Goal: Communication & Community: Answer question/provide support

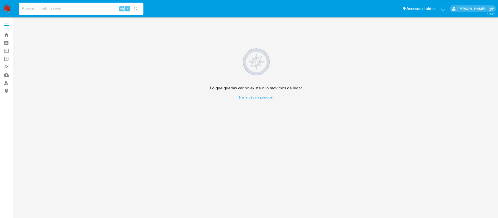
drag, startPoint x: 80, startPoint y: 9, endPoint x: 85, endPoint y: 12, distance: 6.0
click at [81, 9] on input at bounding box center [81, 8] width 124 height 7
paste input "2003384870"
type input "2003384870"
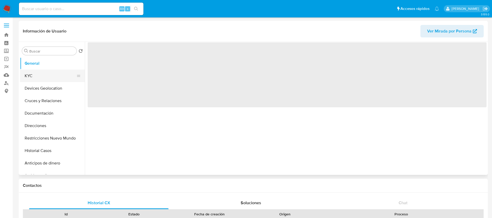
click at [47, 79] on button "KYC" at bounding box center [50, 75] width 61 height 12
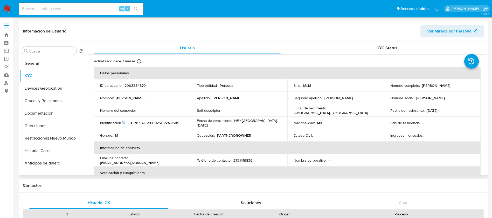
select select "10"
click at [143, 83] on p "2003384870" at bounding box center [134, 85] width 21 height 5
copy p "2003384870"
drag, startPoint x: 460, startPoint y: 89, endPoint x: 421, endPoint y: 87, distance: 38.7
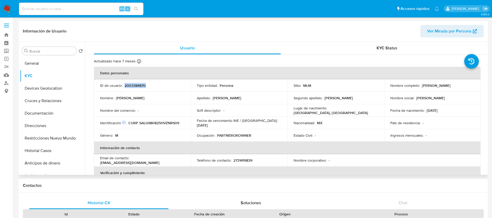
click at [421, 87] on td "Nombre completo : Gustavo Sandoval Lara" at bounding box center [432, 85] width 97 height 12
copy p "Gustavo Sandoval Lara"
drag, startPoint x: 267, startPoint y: 140, endPoint x: 191, endPoint y: 137, distance: 76.8
click at [191, 137] on td "Ocupación : PARTNEROROWNER" at bounding box center [239, 135] width 97 height 12
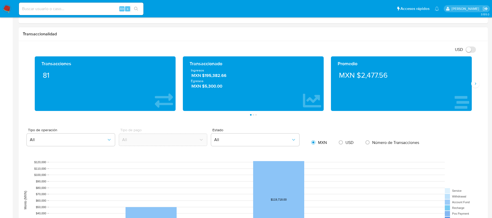
scroll to position [233, 0]
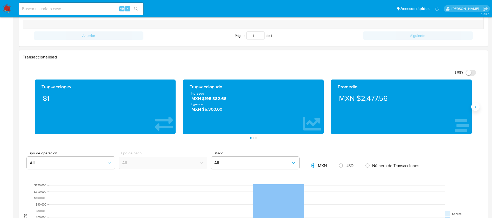
click at [474, 109] on button "Siguiente" at bounding box center [475, 106] width 8 height 8
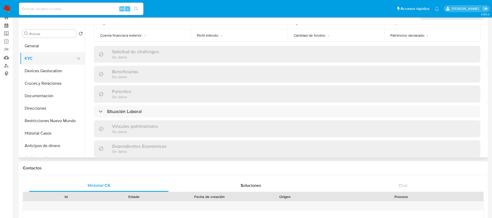
scroll to position [0, 0]
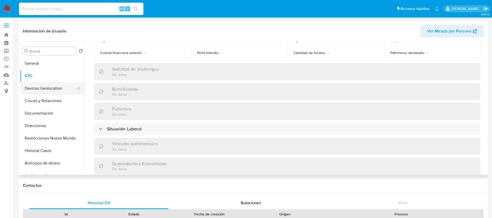
click at [55, 92] on button "Devices Geolocation" at bounding box center [50, 88] width 61 height 12
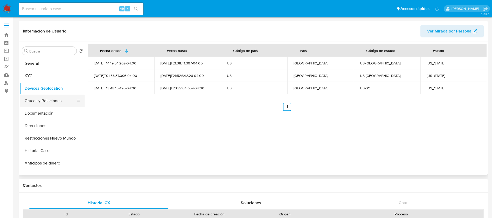
click at [65, 100] on button "Cruces y Relaciones" at bounding box center [50, 100] width 61 height 12
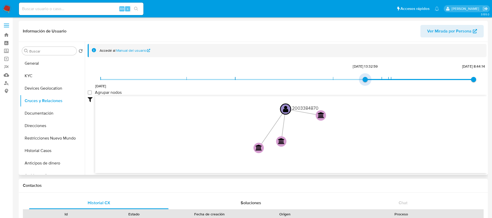
type input "1743881579000"
drag, startPoint x: 103, startPoint y: 81, endPoint x: 362, endPoint y: 80, distance: 259.8
click at [362, 80] on span "5/4/2025, 13:32:59" at bounding box center [364, 79] width 5 height 5
click at [92, 92] on group_nodes "Agrupar nodos" at bounding box center [90, 92] width 4 height 4
checkbox group_nodes "true"
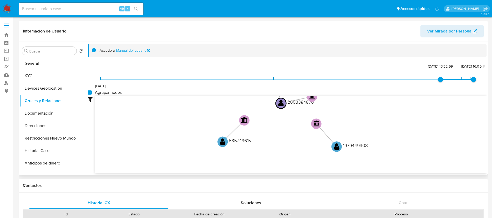
drag, startPoint x: 40, startPoint y: 111, endPoint x: 221, endPoint y: 120, distance: 182.0
click at [223, 120] on div "Buscar Volver al orden por defecto General KYC Devices Geolocation Cruces y Rel…" at bounding box center [253, 108] width 466 height 133
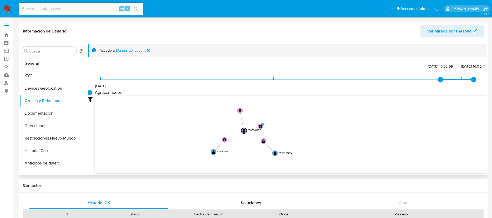
drag, startPoint x: 211, startPoint y: 120, endPoint x: 207, endPoint y: 139, distance: 19.6
click at [207, 139] on icon "user-2003384870  2003384870 phone-fe33512551bb068ace036e6607d6c1a2  person-1c…" at bounding box center [290, 133] width 391 height 75
click at [38, 109] on button "Documentación" at bounding box center [50, 113] width 61 height 12
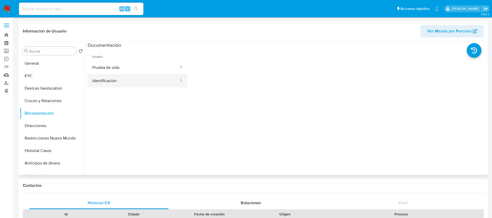
click at [148, 80] on button "Identificación" at bounding box center [134, 80] width 92 height 13
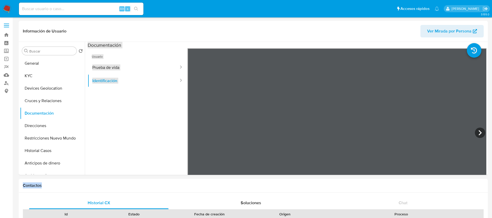
click at [130, 69] on button "Prueba de vida" at bounding box center [134, 67] width 92 height 13
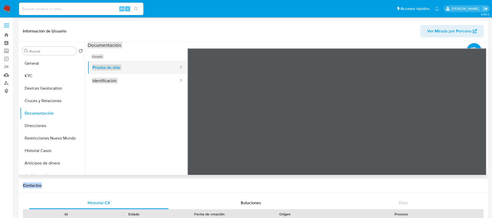
click at [134, 68] on button "Prueba de vida" at bounding box center [134, 67] width 92 height 13
click at [127, 83] on button "Identificación" at bounding box center [134, 80] width 92 height 13
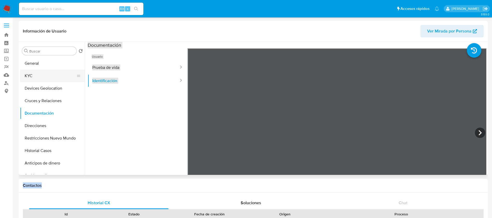
click at [48, 71] on button "KYC" at bounding box center [50, 75] width 61 height 12
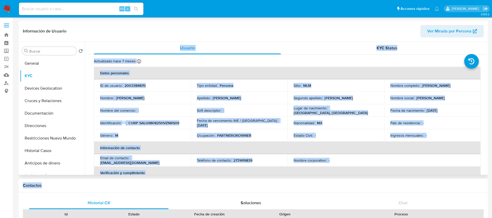
scroll to position [39, 0]
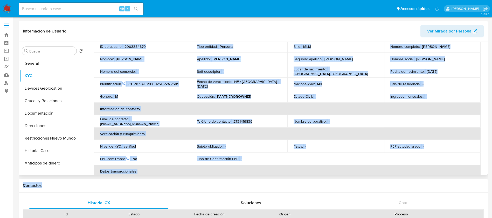
click at [236, 120] on p "2731419839" at bounding box center [242, 121] width 19 height 5
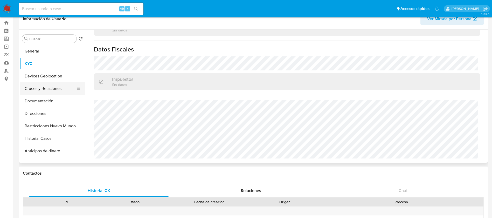
scroll to position [0, 0]
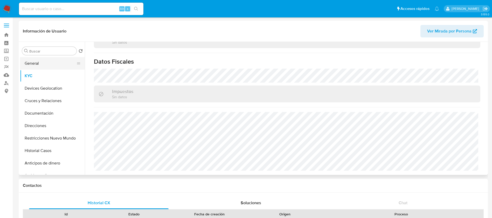
click at [63, 67] on button "General" at bounding box center [50, 63] width 61 height 12
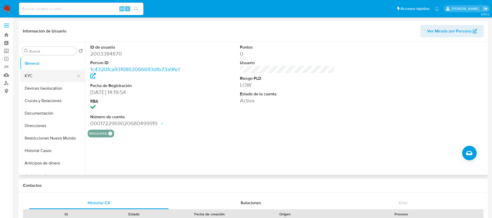
click at [50, 70] on button "KYC" at bounding box center [50, 75] width 61 height 12
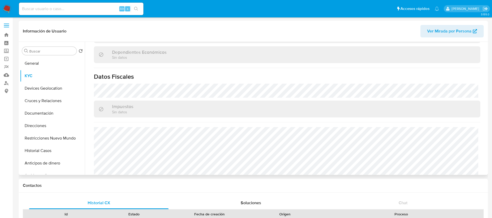
scroll to position [321, 0]
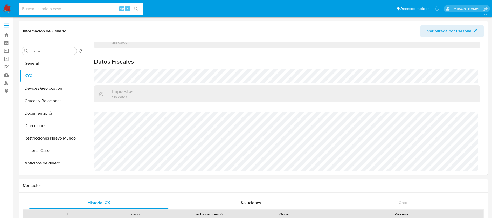
click at [82, 10] on input at bounding box center [81, 8] width 124 height 7
paste input "1047031243"
type input "1047031243"
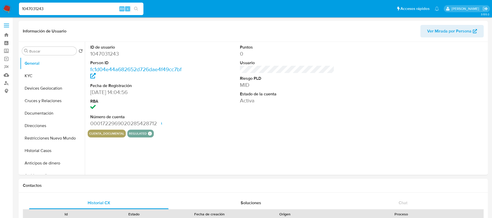
select select "10"
click at [62, 78] on button "KYC" at bounding box center [50, 75] width 61 height 12
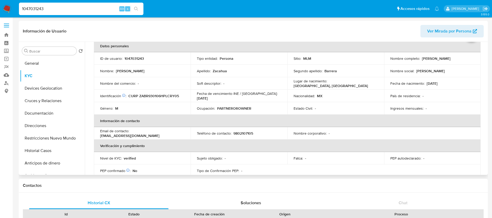
scroll to position [39, 0]
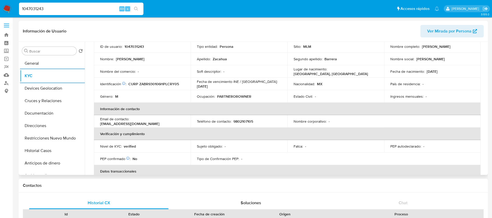
click at [137, 45] on p "1047031243" at bounding box center [133, 46] width 19 height 5
copy p "1047031243"
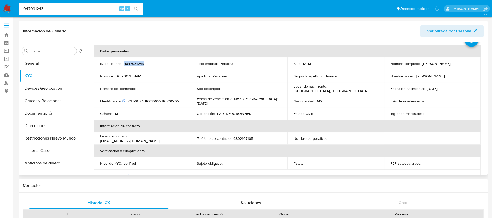
drag, startPoint x: 470, startPoint y: 46, endPoint x: 421, endPoint y: 65, distance: 52.6
click at [421, 65] on div "Nombre completo : Reynaldo Zacahua Barrera" at bounding box center [432, 63] width 84 height 5
copy p "Reynaldo Zacahua Barrera"
click at [132, 62] on p "1047031243" at bounding box center [133, 63] width 19 height 5
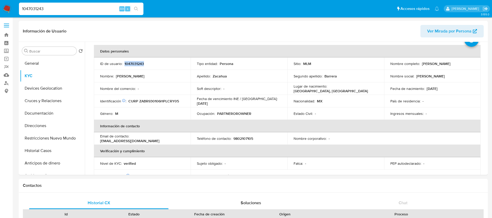
copy p "1047031243"
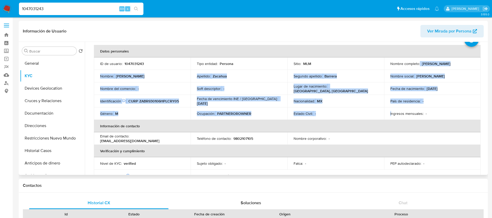
drag, startPoint x: 389, startPoint y: 66, endPoint x: 390, endPoint y: 111, distance: 45.4
click at [390, 111] on tbody "ID de usuario : 1047031243 Tipo entidad : Persona Sitio : MLM Nombre completo :…" at bounding box center [287, 88] width 387 height 62
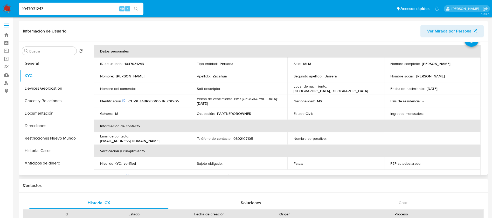
click at [304, 128] on th "Información de contacto" at bounding box center [287, 126] width 387 height 12
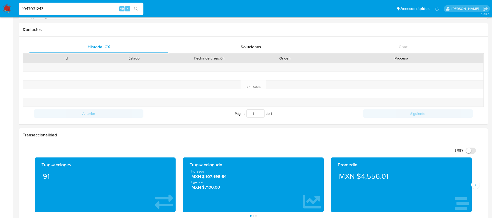
scroll to position [272, 0]
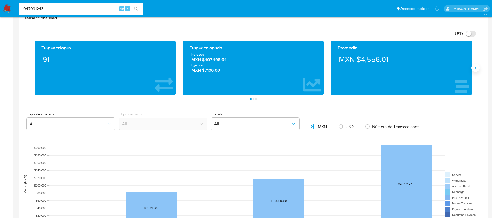
click at [476, 67] on icon "Siguiente" at bounding box center [475, 68] width 4 height 4
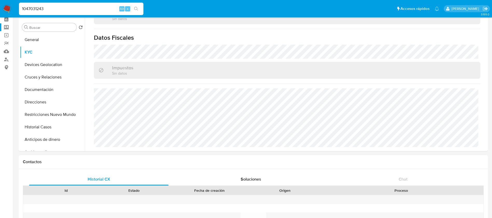
scroll to position [0, 0]
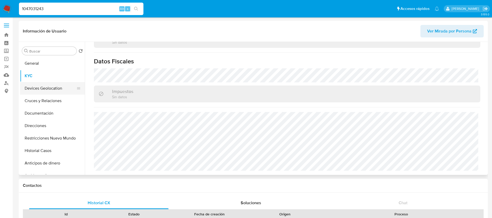
click at [57, 89] on button "Devices Geolocation" at bounding box center [50, 88] width 61 height 12
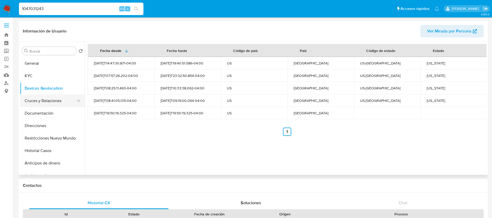
click at [54, 103] on button "Cruces y Relaciones" at bounding box center [50, 100] width 61 height 12
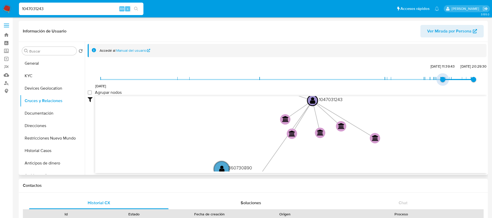
type input "1730073356000"
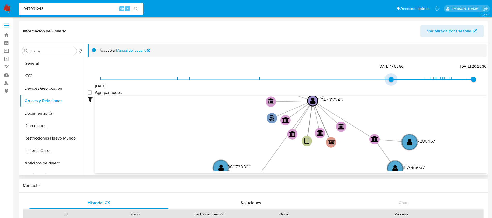
drag, startPoint x: 100, startPoint y: 80, endPoint x: 402, endPoint y: 87, distance: 302.2
click at [402, 87] on div "27/12/2021 27/10/2024, 17:55:56 17/8/2025, 20:29:30" at bounding box center [287, 82] width 373 height 15
click at [89, 92] on group_nodes "Agrupar nodos" at bounding box center [90, 92] width 4 height 4
checkbox group_nodes "true"
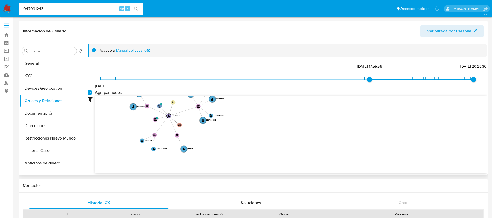
drag, startPoint x: 236, startPoint y: 119, endPoint x: 153, endPoint y: 111, distance: 83.3
click at [153, 111] on icon "phone-40117dcab1ef8a26ad5d8174a1fbc866  phone-40117dcab1ef8a26ad5d8174a1fbc866…" at bounding box center [290, 133] width 391 height 75
click at [51, 115] on button "Documentación" at bounding box center [50, 113] width 61 height 12
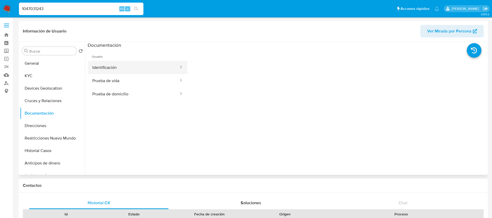
click at [122, 71] on button "Identificación" at bounding box center [134, 67] width 92 height 13
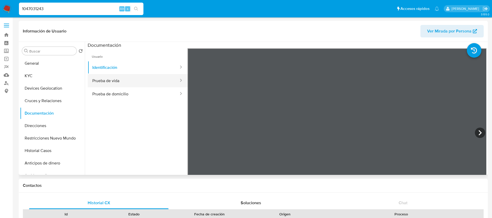
click at [178, 80] on icon at bounding box center [180, 80] width 5 height 5
drag, startPoint x: 175, startPoint y: 80, endPoint x: 166, endPoint y: 80, distance: 8.8
click at [178, 80] on icon at bounding box center [180, 80] width 5 height 5
drag, startPoint x: 152, startPoint y: 79, endPoint x: 145, endPoint y: 82, distance: 7.5
click at [152, 79] on button "Prueba de vida" at bounding box center [134, 80] width 92 height 13
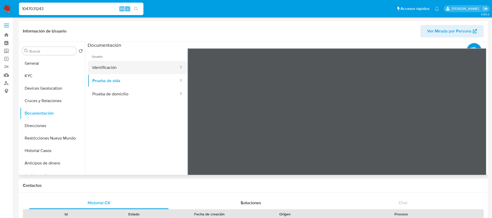
click at [144, 66] on button "Identificación" at bounding box center [134, 67] width 92 height 13
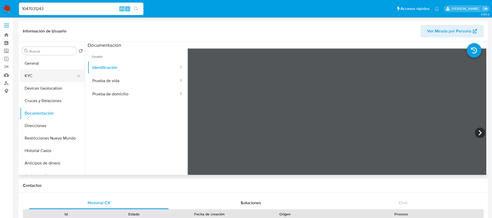
click at [47, 75] on button "KYC" at bounding box center [50, 75] width 61 height 12
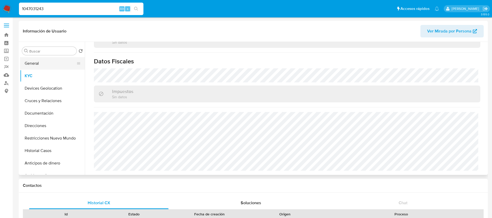
click at [47, 60] on button "General" at bounding box center [50, 63] width 61 height 12
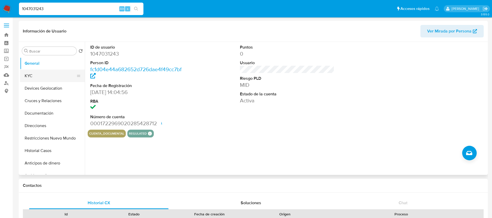
click at [67, 78] on button "KYC" at bounding box center [50, 75] width 61 height 12
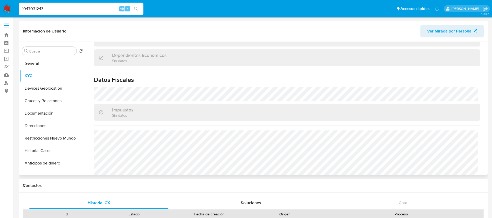
scroll to position [316, 0]
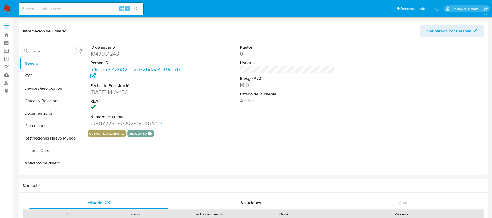
select select "10"
click at [4, 10] on img at bounding box center [7, 8] width 9 height 9
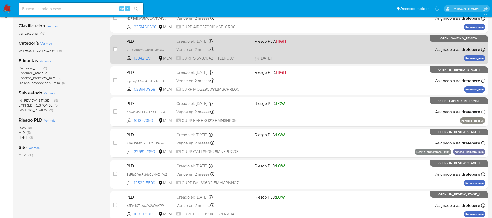
scroll to position [78, 0]
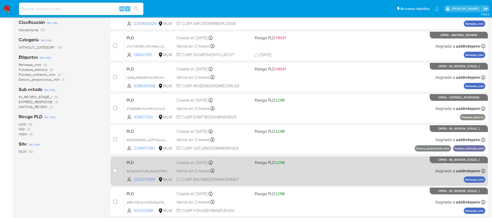
click at [369, 175] on div "PLD 8pFjg0fkmFuf6o2bj4VD1fW2 1252215599 MLM Riesgo PLD: LOW Creado el: [DATE] C…" at bounding box center [304, 170] width 361 height 26
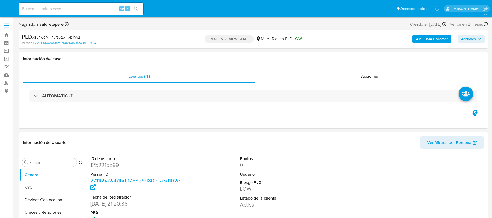
select select "10"
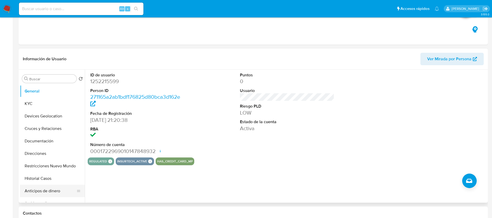
scroll to position [117, 0]
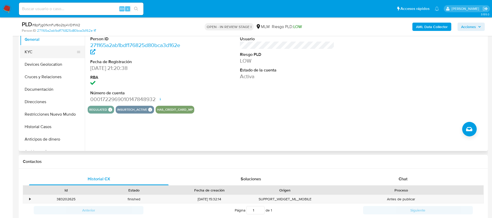
click at [52, 53] on button "KYC" at bounding box center [50, 52] width 61 height 12
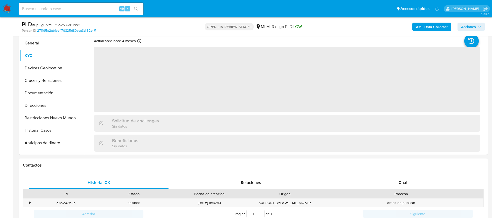
scroll to position [0, 0]
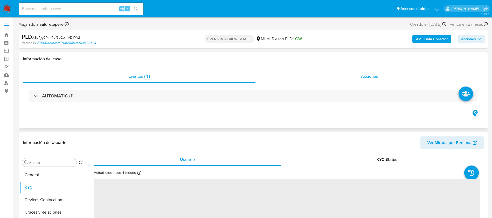
click at [376, 77] on span "Acciones" at bounding box center [369, 76] width 17 height 6
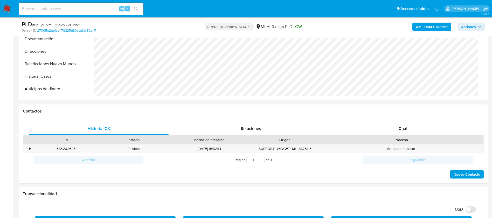
scroll to position [233, 0]
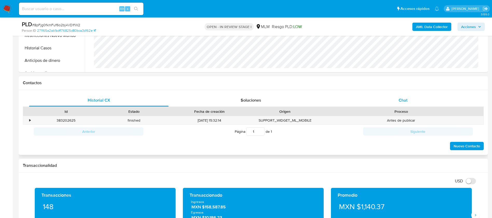
click at [403, 94] on div "Chat" at bounding box center [403, 100] width 140 height 12
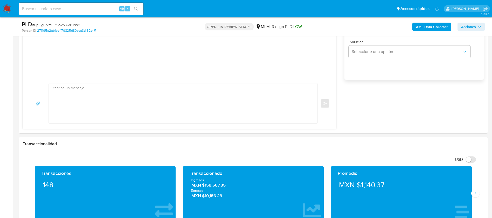
scroll to position [194, 0]
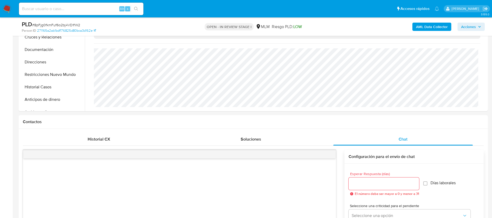
click at [355, 185] on input "Esperar Respuesta (días)" at bounding box center [383, 183] width 71 height 7
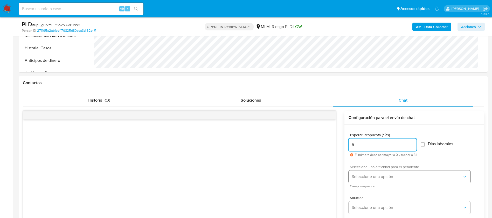
type input "5"
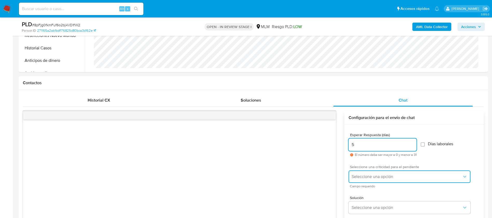
click at [364, 174] on span "Seleccione una opción" at bounding box center [407, 176] width 110 height 5
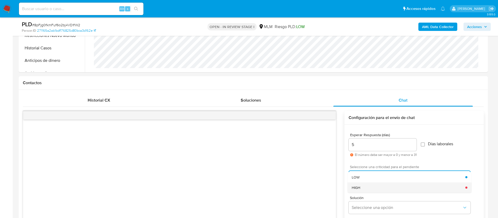
click at [361, 185] on div "HIGH" at bounding box center [409, 187] width 114 height 10
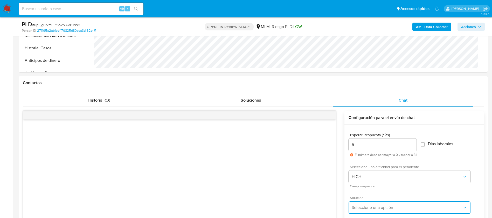
click at [364, 208] on span "Seleccione una opción" at bounding box center [407, 207] width 110 height 5
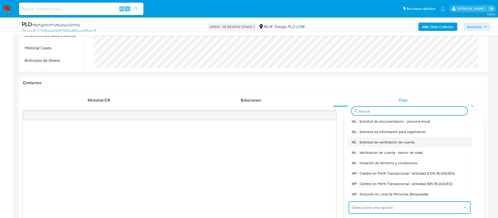
click at [369, 142] on span "ML - Solicitud de verificación de cuenta" at bounding box center [383, 142] width 63 height 5
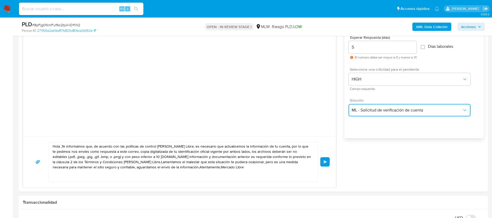
scroll to position [428, 0]
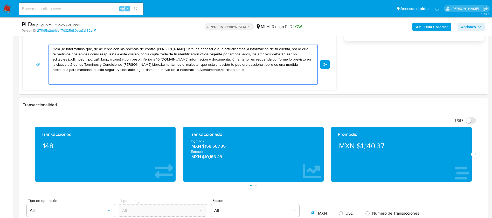
drag, startPoint x: 214, startPoint y: 82, endPoint x: 3, endPoint y: 44, distance: 214.5
click at [3, 44] on section "Bandeja Tablero Screening Búsqueda en Listas Watchlist Herramientas Operaciones…" at bounding box center [246, 171] width 492 height 1199
paste textarea "ESTIMADA SANDRA BARRIOS LONGINOS Te comunicamos que se ha identificado un cambi…"
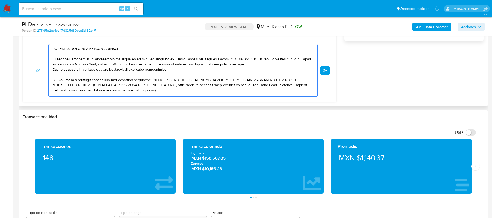
scroll to position [0, 0]
type textarea "ESTIMADA SANDRA BARRIOS LONGINOS Te comunicamos que se ha identificado un cambi…"
click at [326, 73] on button "Enviar" at bounding box center [324, 70] width 9 height 9
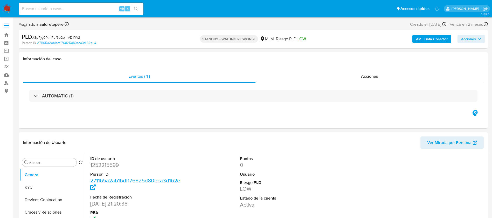
select select "10"
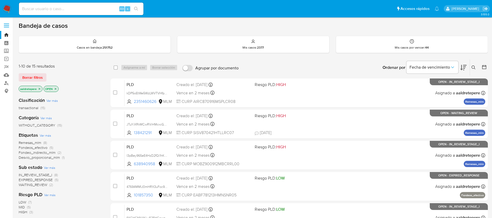
click at [50, 9] on input at bounding box center [81, 8] width 124 height 7
paste input "728231893"
type input "728231893"
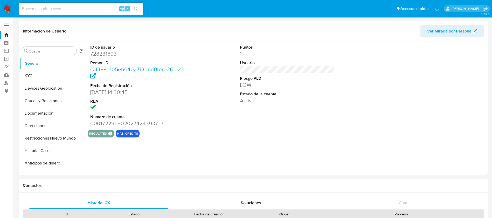
select select "10"
click at [28, 77] on button "KYC" at bounding box center [50, 75] width 61 height 12
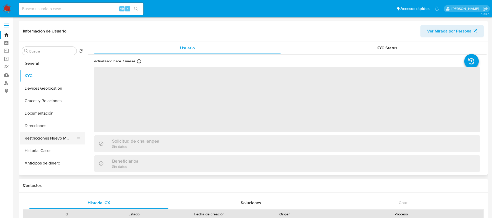
click at [65, 137] on button "Restricciones Nuevo Mundo" at bounding box center [50, 138] width 61 height 12
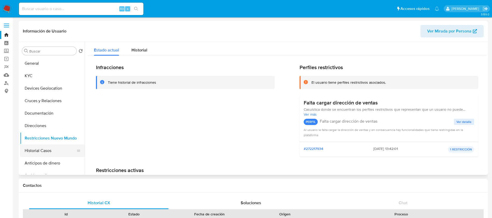
click at [60, 145] on button "Historial Casos" at bounding box center [50, 150] width 61 height 12
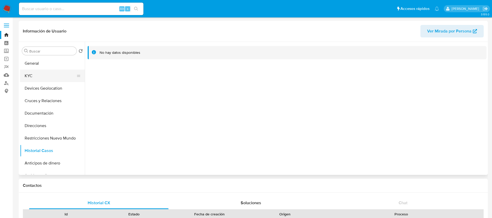
click at [29, 81] on button "KYC" at bounding box center [50, 75] width 61 height 12
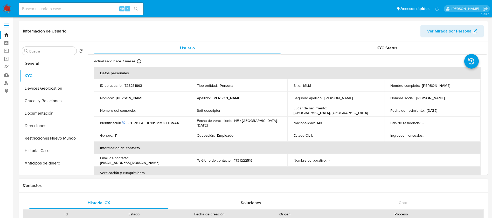
click at [303, 154] on table "Datos personales ID de usuario : 728231893 Tipo entidad : Persona Sitio : MLM N…" at bounding box center [287, 160] width 387 height 187
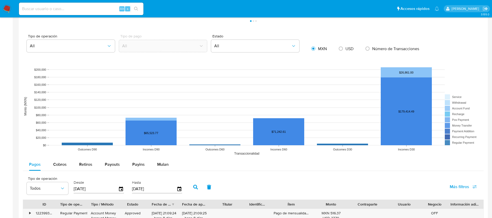
scroll to position [389, 0]
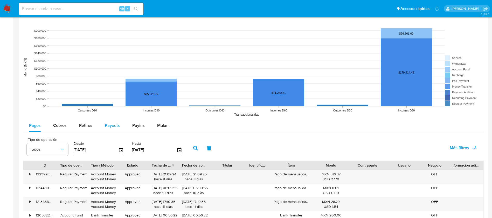
click at [111, 124] on span "Payouts" at bounding box center [112, 125] width 15 height 6
select select "10"
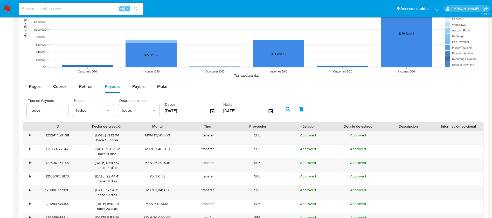
scroll to position [467, 0]
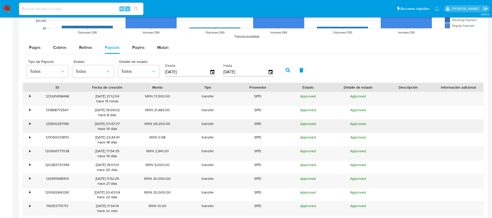
click at [31, 120] on div "•" at bounding box center [27, 125] width 9 height 13
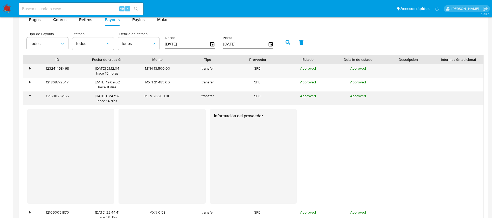
scroll to position [506, 0]
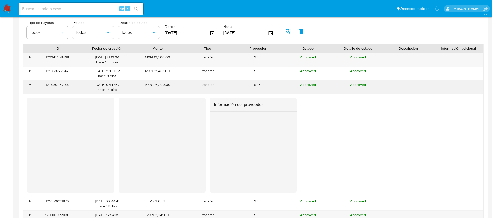
click at [29, 86] on div "•" at bounding box center [27, 86] width 9 height 13
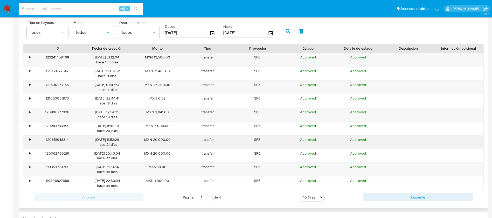
click at [30, 137] on div "•" at bounding box center [29, 139] width 1 height 5
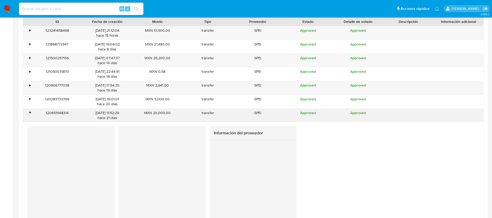
scroll to position [545, 0]
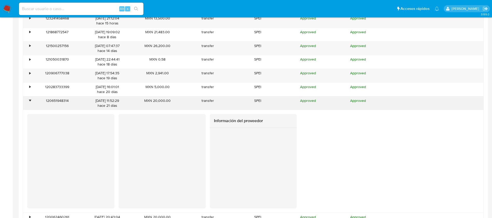
click at [30, 101] on div "•" at bounding box center [29, 100] width 1 height 5
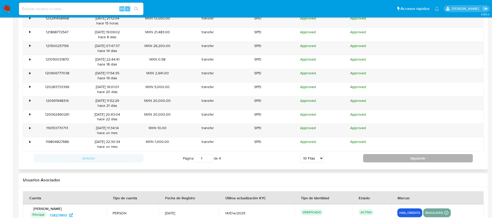
click at [402, 159] on button "Siguiente" at bounding box center [418, 158] width 110 height 8
type input "2"
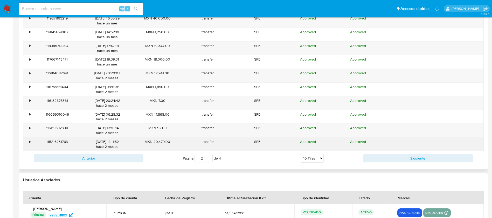
click at [29, 141] on div "•" at bounding box center [27, 143] width 9 height 13
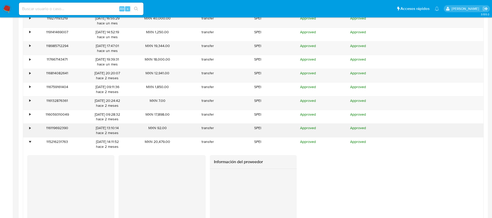
scroll to position [583, 0]
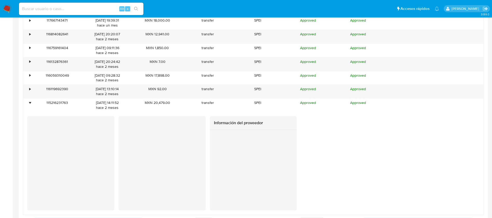
click at [217, 120] on div "Información del proveedor" at bounding box center [253, 163] width 87 height 94
click at [359, 133] on div "Información del proveedor" at bounding box center [253, 163] width 452 height 94
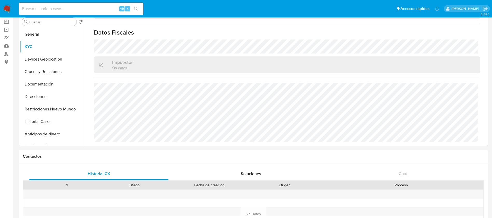
scroll to position [0, 0]
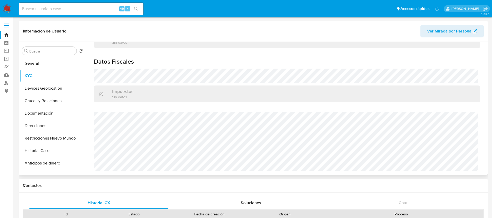
click at [275, 158] on div "Buscar Volver al orden por defecto General KYC Devices Geolocation Cruces y Rel…" at bounding box center [253, 108] width 466 height 133
click at [53, 127] on button "Direcciones" at bounding box center [50, 125] width 61 height 12
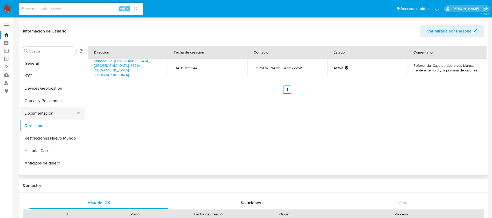
click at [49, 109] on button "Documentación" at bounding box center [50, 113] width 61 height 12
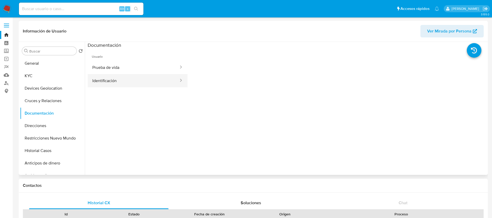
click at [126, 76] on button "Identificación" at bounding box center [134, 80] width 92 height 13
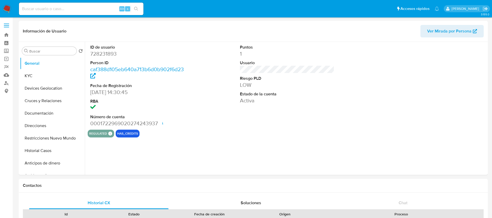
click at [5, 5] on img at bounding box center [7, 8] width 9 height 9
select select "10"
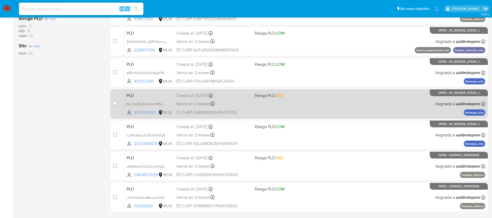
scroll to position [192, 0]
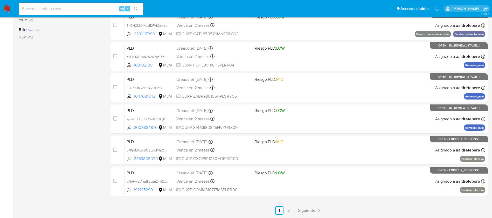
click at [294, 210] on ul "Anterior 1 2 Siguiente" at bounding box center [298, 210] width 377 height 8
click at [303, 209] on span "Siguiente" at bounding box center [306, 210] width 17 height 4
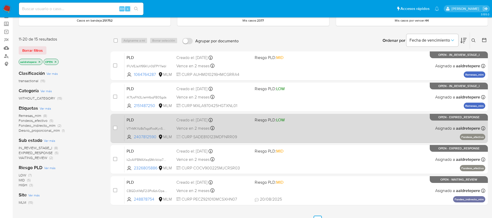
scroll to position [39, 0]
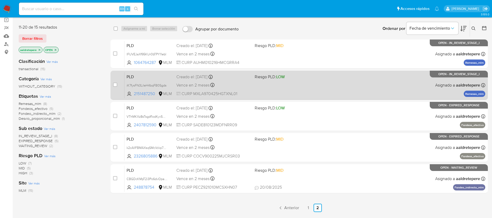
click at [292, 87] on div "PLD iK7fysFN3LiIeH4bqFB0Sgds 2151487250 MLM Riesgo PLD: LOW Creado el: [DATE] C…" at bounding box center [304, 85] width 361 height 26
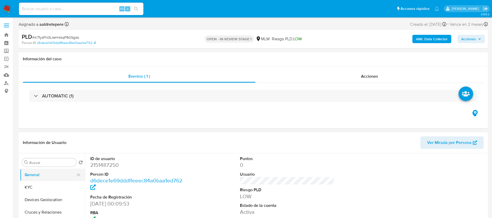
drag, startPoint x: 51, startPoint y: 185, endPoint x: 56, endPoint y: 177, distance: 8.8
click at [50, 185] on button "KYC" at bounding box center [52, 187] width 65 height 12
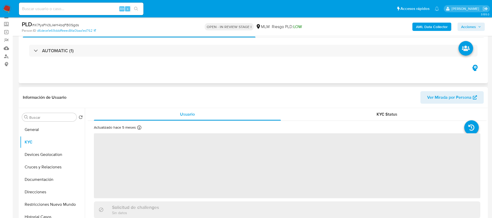
scroll to position [39, 0]
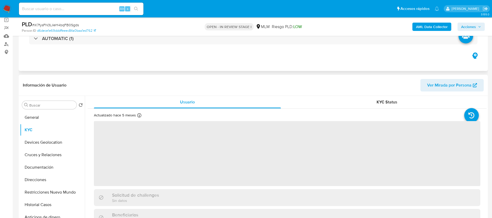
select select "10"
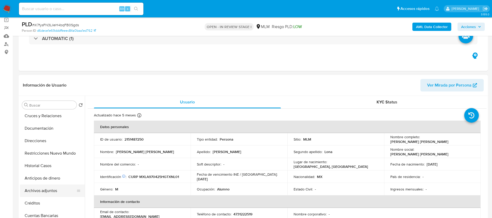
click at [53, 192] on button "Archivos adjuntos" at bounding box center [50, 190] width 61 height 12
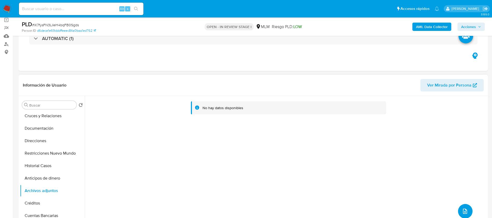
click at [462, 206] on button "upload-file" at bounding box center [465, 211] width 15 height 15
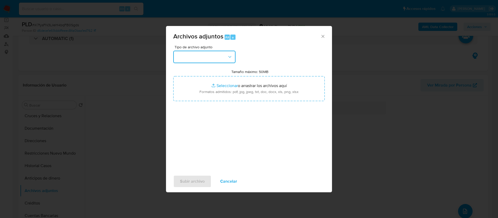
click at [208, 55] on button "button" at bounding box center [204, 57] width 62 height 12
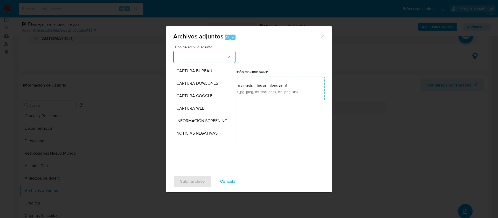
click at [207, 58] on button "button" at bounding box center [204, 57] width 62 height 12
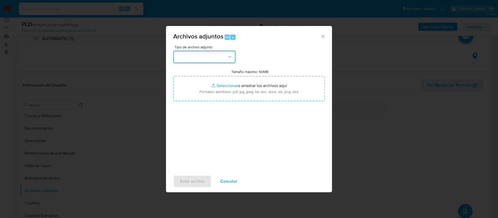
click at [207, 58] on button "button" at bounding box center [204, 57] width 62 height 12
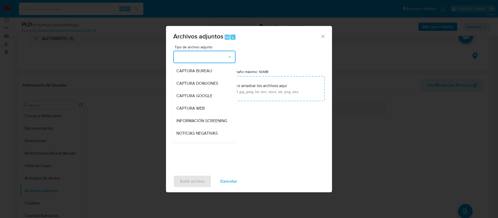
click at [207, 58] on button "button" at bounding box center [204, 57] width 62 height 12
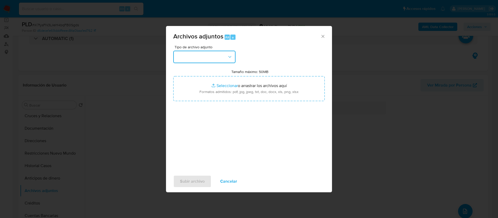
click at [207, 58] on button "button" at bounding box center [204, 57] width 62 height 12
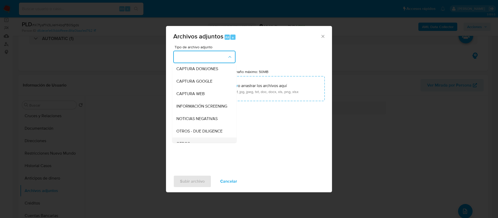
scroll to position [53, 0]
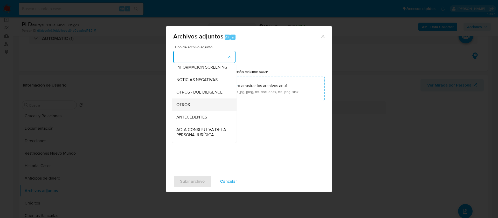
click at [206, 110] on div "OTROS" at bounding box center [202, 104] width 53 height 12
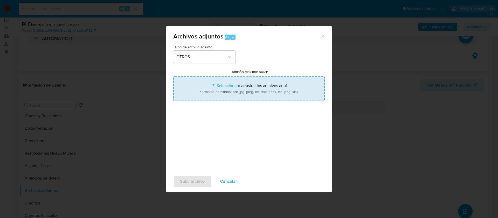
click at [242, 78] on input "Tamaño máximo: 50MB Seleccionar archivos" at bounding box center [248, 88] width 151 height 25
type input "C:\fakepath\2151487250_ Jose Alfredo Muñoz Lona_AGOSTO 2025.pdf"
click at [188, 177] on span "Subir archivo" at bounding box center [192, 180] width 25 height 11
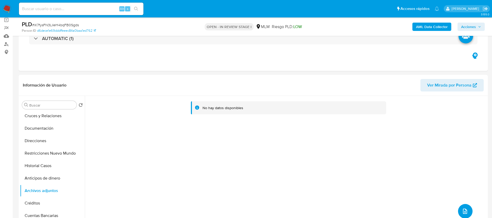
click at [466, 209] on button "upload-file" at bounding box center [465, 211] width 15 height 15
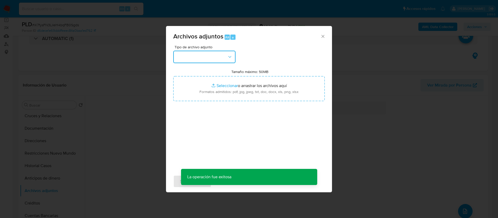
click at [219, 53] on button "button" at bounding box center [204, 57] width 62 height 12
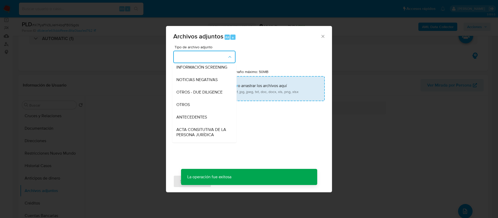
drag, startPoint x: 192, startPoint y: 112, endPoint x: 217, endPoint y: 79, distance: 41.1
click at [192, 111] on div "OTROS" at bounding box center [202, 104] width 53 height 12
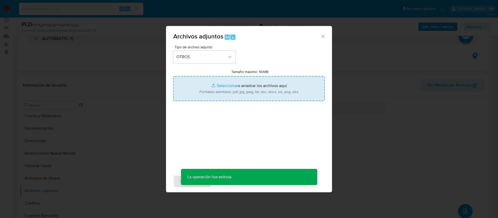
click at [217, 79] on input "Tamaño máximo: 50MB Seleccionar archivos" at bounding box center [248, 88] width 151 height 25
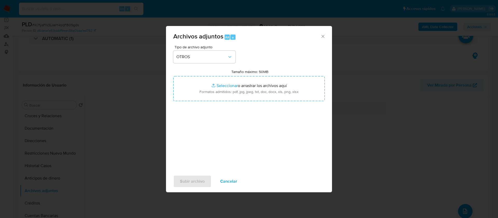
click at [236, 184] on button "Cancelar" at bounding box center [228, 181] width 30 height 12
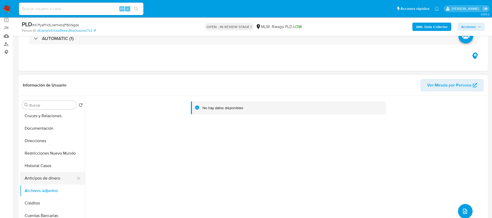
click at [44, 178] on button "Anticipos de dinero" at bounding box center [50, 178] width 61 height 12
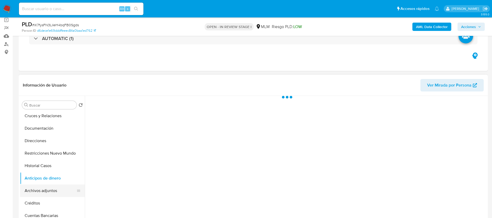
click at [44, 189] on button "Archivos adjuntos" at bounding box center [50, 190] width 61 height 12
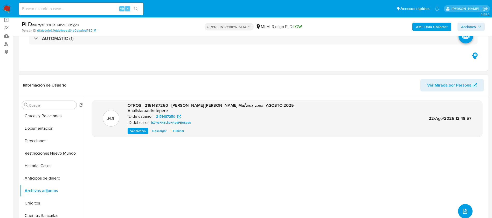
click at [462, 214] on span "upload-file" at bounding box center [465, 211] width 6 height 6
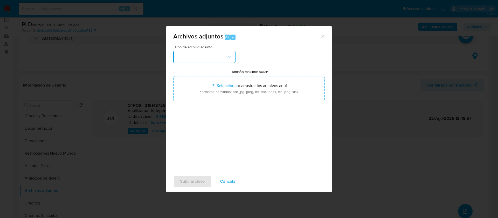
click at [199, 60] on button "button" at bounding box center [204, 57] width 62 height 12
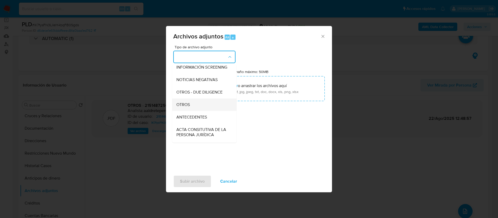
click at [201, 108] on div "OTROS" at bounding box center [202, 104] width 53 height 12
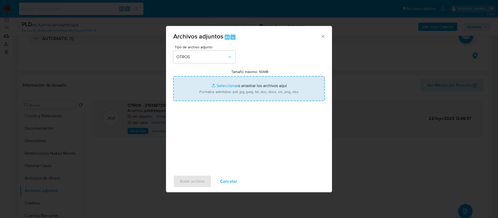
click at [247, 88] on input "Tamaño máximo: 50MB Seleccionar archivos" at bounding box center [248, 88] width 151 height 25
type input "C:\fakepath\2151487250_JOSE ALFREDO MUÑOZ LONA_AGOSTO_2025 (1).xlsx"
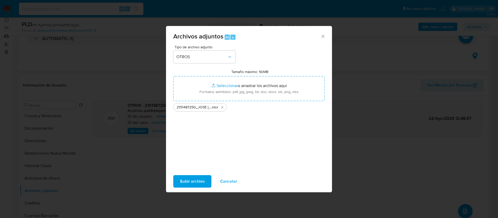
click at [197, 177] on span "Subir archivo" at bounding box center [192, 180] width 25 height 11
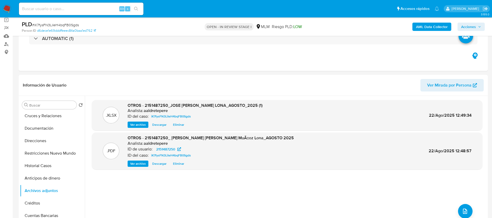
click at [468, 27] on span "Acciones" at bounding box center [468, 27] width 15 height 8
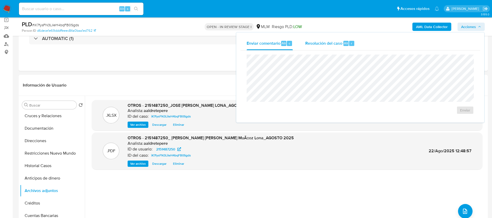
drag, startPoint x: 333, startPoint y: 41, endPoint x: 332, endPoint y: 47, distance: 5.5
click at [333, 41] on span "Resolución del caso" at bounding box center [323, 43] width 37 height 6
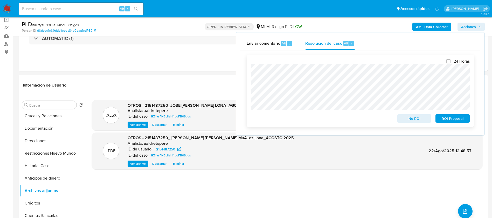
click at [422, 119] on span "No ROI" at bounding box center [414, 118] width 27 height 7
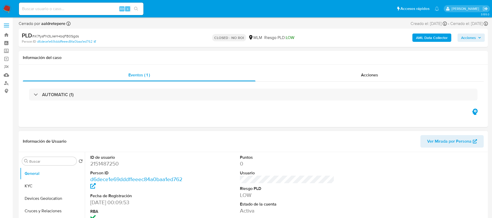
select select "10"
